Goal: Complete application form: Complete application form

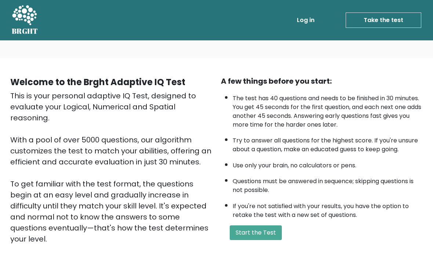
click at [273, 234] on div "A few things before you start: The test has 40 questions and needs to be finish…" at bounding box center [321, 171] width 211 height 191
click at [271, 240] on button "Start the Test" at bounding box center [256, 232] width 52 height 15
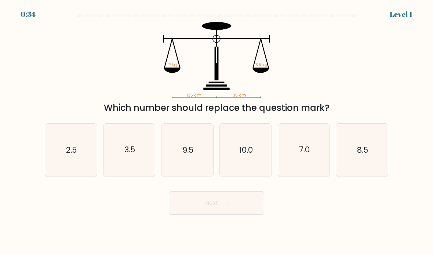
click at [144, 167] on icon "3.5" at bounding box center [129, 150] width 52 height 52
click at [216, 131] on input "b. 3.5" at bounding box center [216, 129] width 0 height 4
radio input "true"
click at [217, 215] on button "Next" at bounding box center [216, 202] width 95 height 23
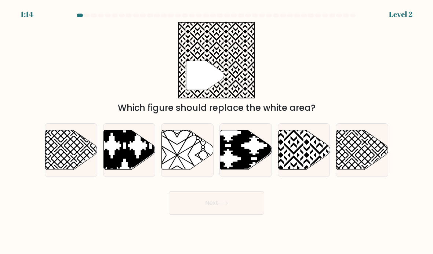
click at [312, 166] on icon at bounding box center [319, 129] width 104 height 104
click at [217, 131] on input "e." at bounding box center [216, 129] width 0 height 4
radio input "true"
click at [233, 210] on button "Next" at bounding box center [216, 202] width 95 height 23
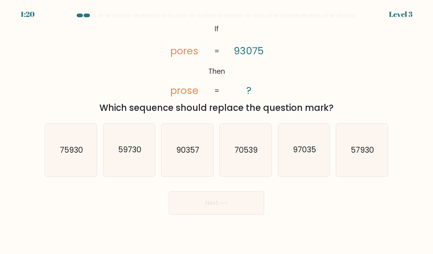
click at [191, 146] on icon "90357" at bounding box center [187, 150] width 52 height 52
click at [216, 131] on input "c. 90357" at bounding box center [216, 129] width 0 height 4
radio input "true"
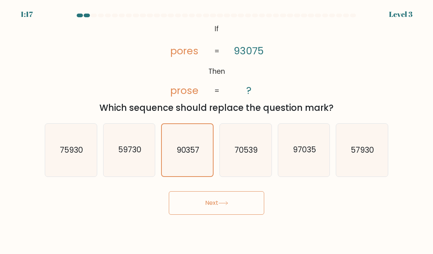
click at [248, 214] on button "Next" at bounding box center [216, 202] width 95 height 23
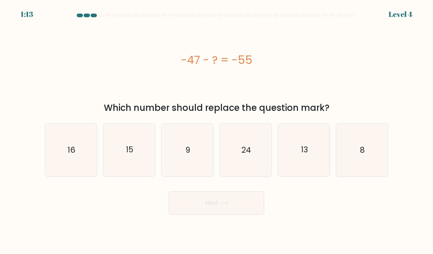
click at [400, 164] on form "a. 9" at bounding box center [216, 114] width 433 height 201
click at [369, 168] on icon "8" at bounding box center [362, 150] width 52 height 52
click at [217, 131] on input "f. 8" at bounding box center [216, 129] width 0 height 4
radio input "true"
click at [246, 212] on button "Next" at bounding box center [216, 202] width 95 height 23
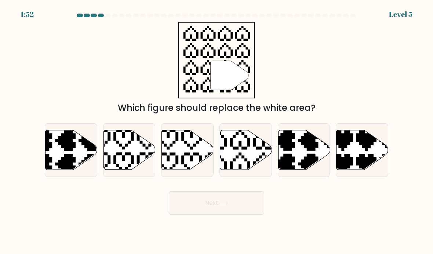
click at [255, 166] on icon at bounding box center [246, 150] width 52 height 40
click at [217, 131] on input "d." at bounding box center [216, 129] width 0 height 4
radio input "true"
click at [249, 213] on button "Next" at bounding box center [216, 202] width 95 height 23
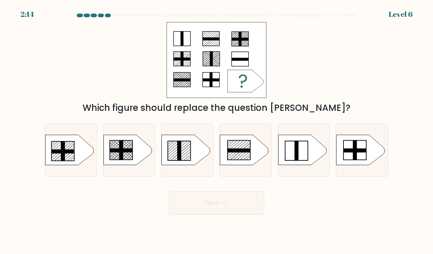
click at [183, 162] on icon at bounding box center [186, 150] width 48 height 30
click at [216, 131] on input "c." at bounding box center [216, 129] width 0 height 4
radio input "true"
click at [230, 215] on button "Next" at bounding box center [216, 202] width 95 height 23
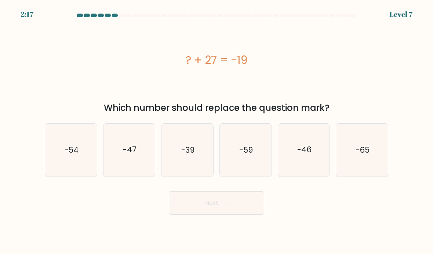
click at [307, 155] on text "-46" at bounding box center [304, 150] width 14 height 11
click at [217, 131] on input "e. -46" at bounding box center [216, 129] width 0 height 4
radio input "true"
click at [240, 213] on button "Next" at bounding box center [216, 202] width 95 height 23
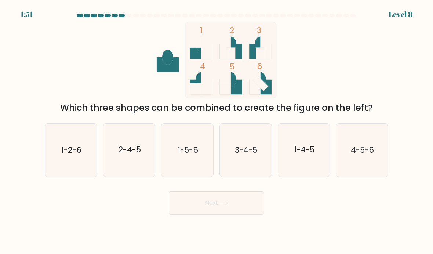
click at [303, 155] on text "1-4-5" at bounding box center [304, 150] width 21 height 11
click at [217, 131] on input "e. 1-4-5" at bounding box center [216, 129] width 0 height 4
radio input "true"
click at [234, 215] on button "Next" at bounding box center [216, 202] width 95 height 23
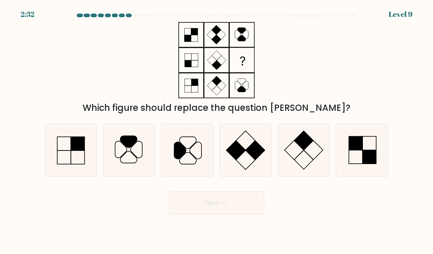
click at [421, 234] on body "2:32 Level 9" at bounding box center [216, 127] width 433 height 254
click at [174, 165] on icon at bounding box center [187, 150] width 52 height 52
click at [216, 131] on input "c." at bounding box center [216, 129] width 0 height 4
radio input "true"
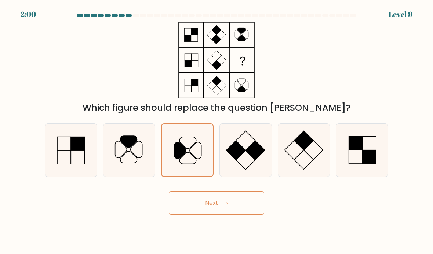
click at [227, 215] on button "Next" at bounding box center [216, 202] width 95 height 23
